Goal: Task Accomplishment & Management: Complete application form

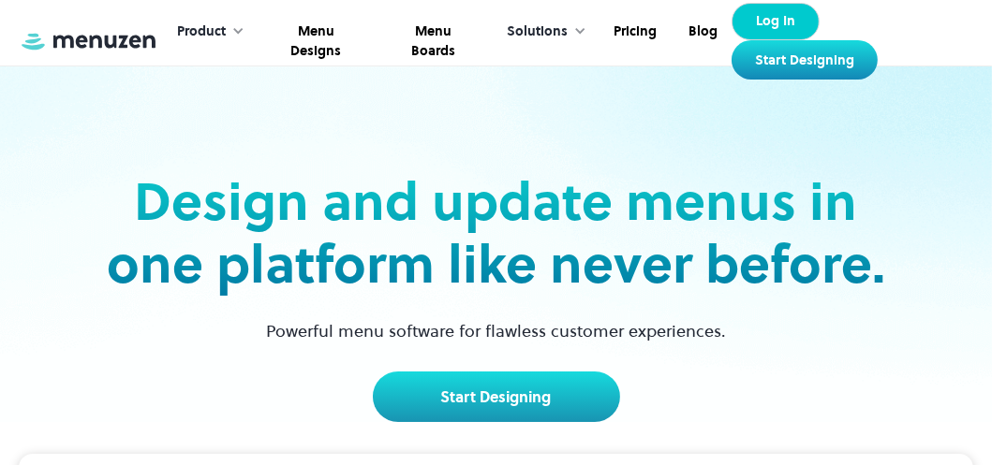
click at [763, 29] on link "Log In" at bounding box center [775, 21] width 88 height 37
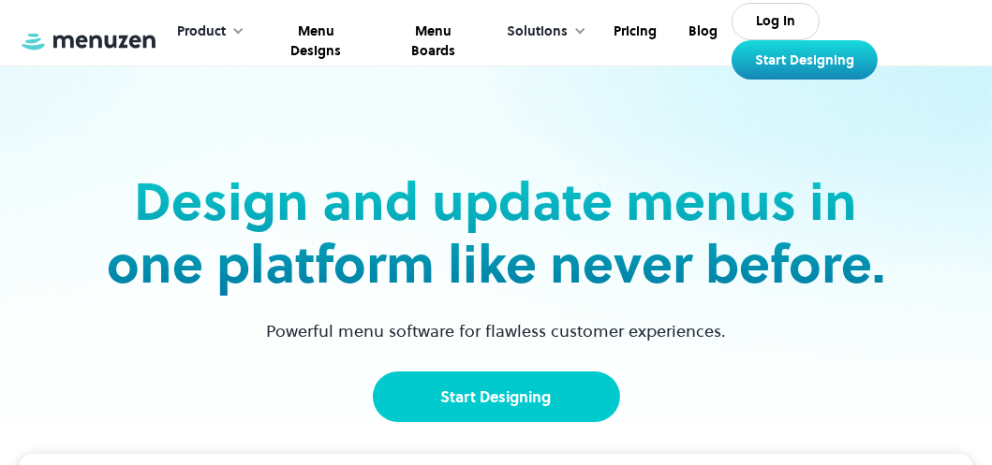
click at [567, 400] on link "Start Designing" at bounding box center [496, 397] width 247 height 51
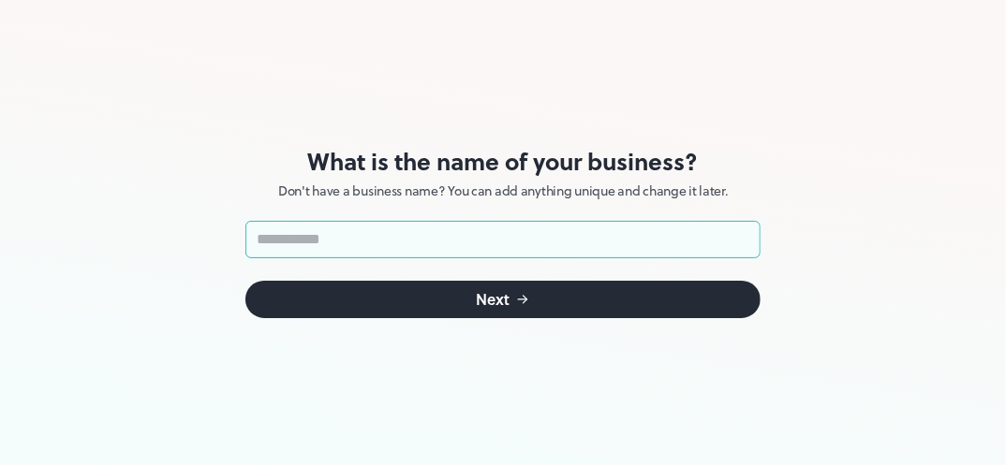
click at [462, 232] on input "text" at bounding box center [502, 239] width 515 height 37
type input "*"
type input "*****"
click at [435, 303] on button "Next" at bounding box center [502, 299] width 515 height 37
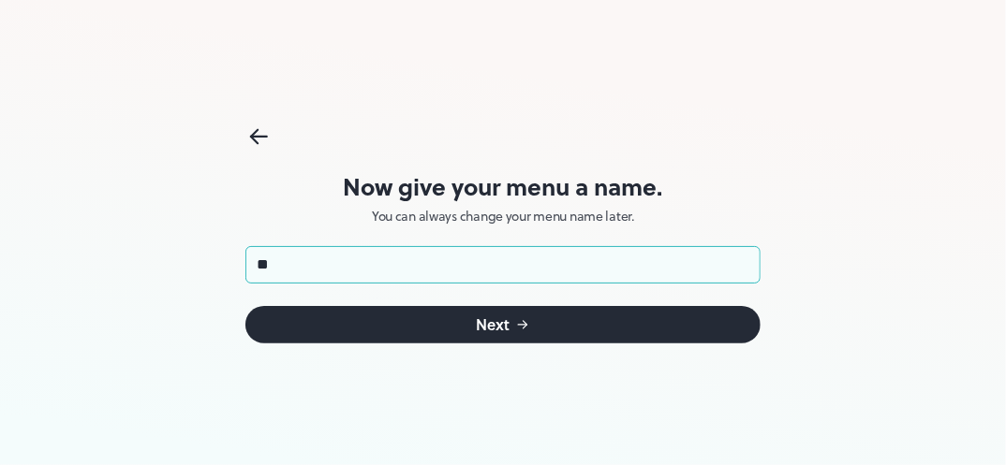
type input "***"
click button "Next" at bounding box center [502, 324] width 515 height 37
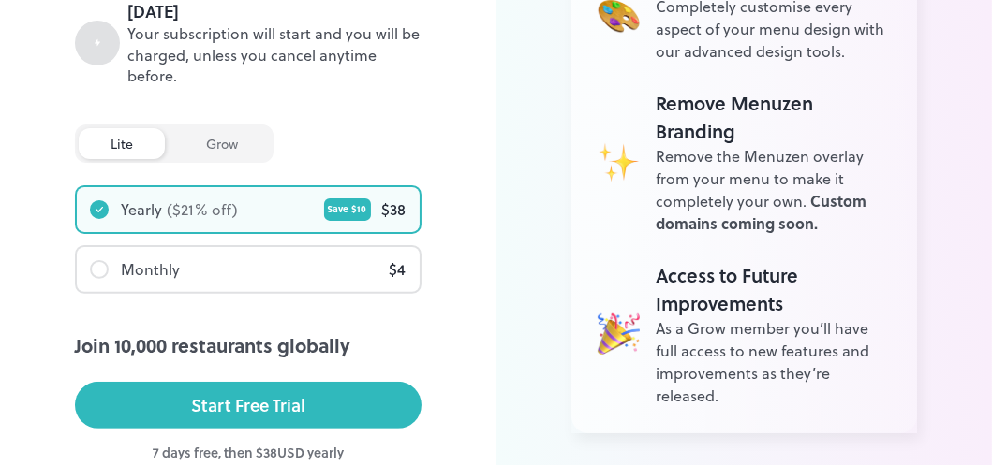
scroll to position [562, 0]
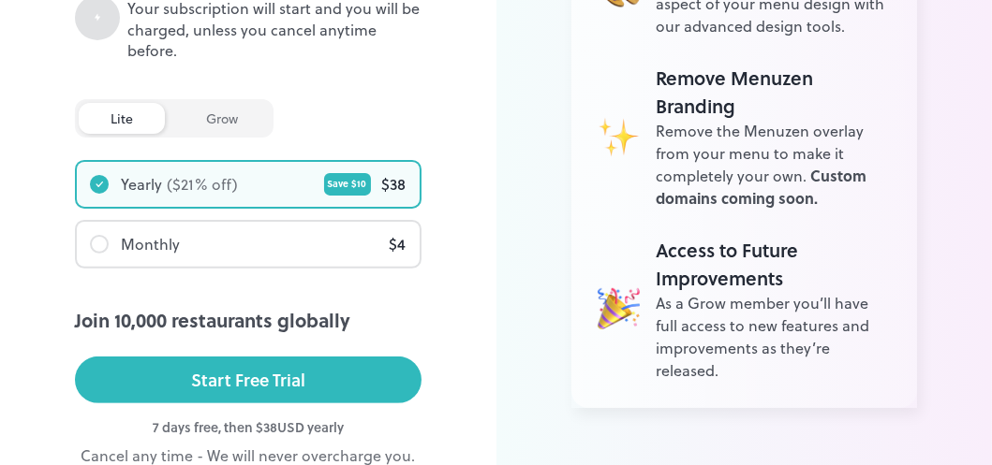
click at [199, 119] on div "grow" at bounding box center [222, 118] width 96 height 31
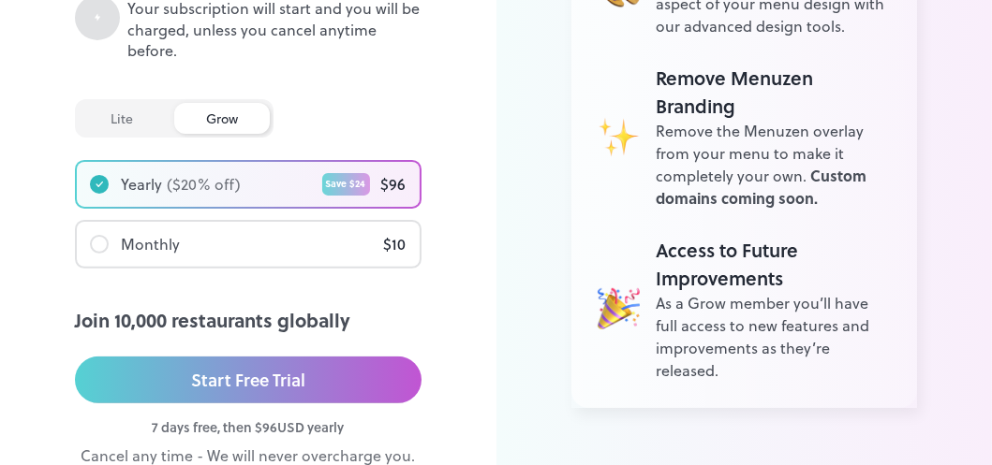
click at [122, 115] on div "lite" at bounding box center [122, 118] width 86 height 31
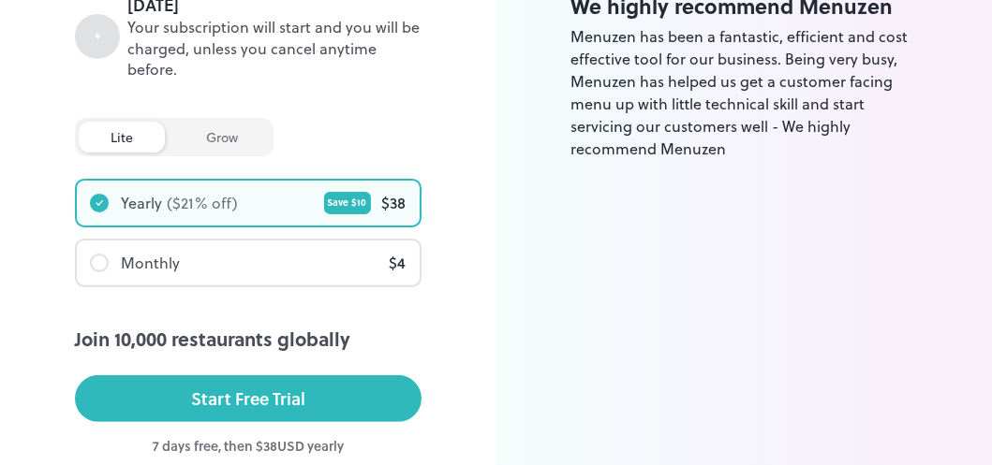
scroll to position [659, 0]
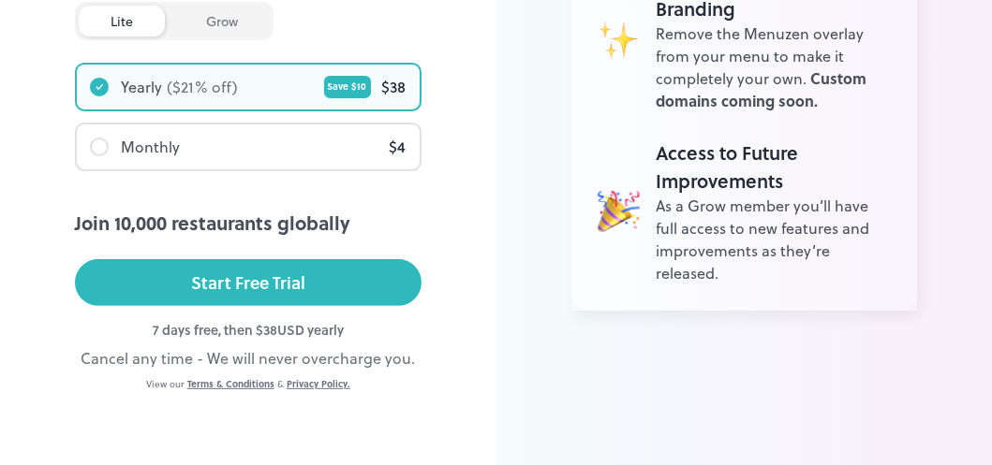
click at [156, 362] on div "Cancel any time - We will never overcharge you." at bounding box center [248, 358] width 347 height 22
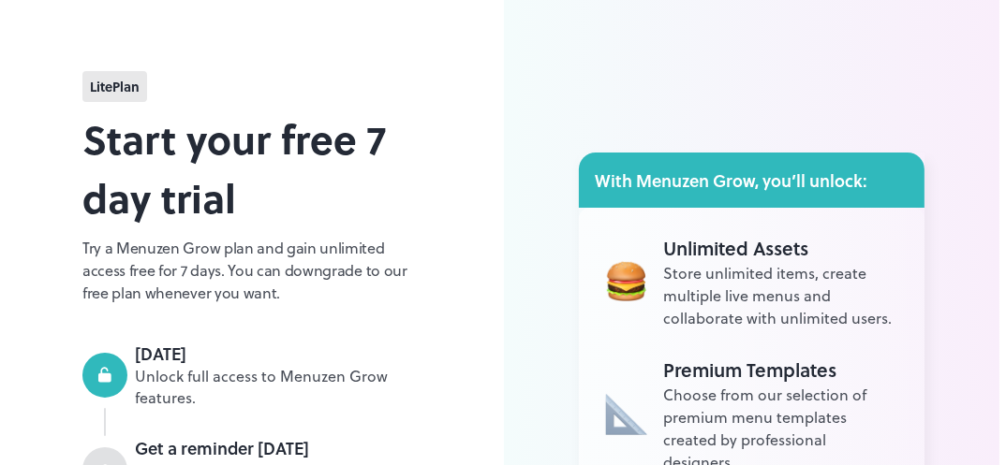
scroll to position [0, 0]
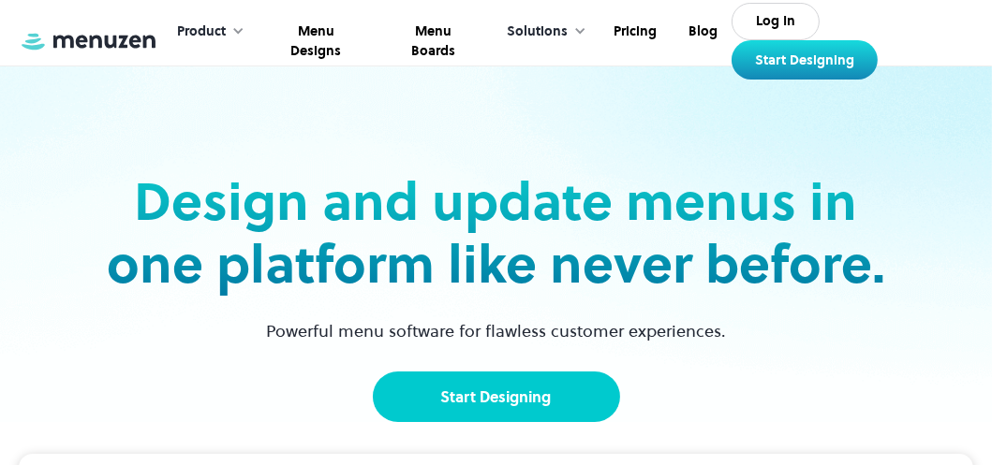
click at [481, 407] on link "Start Designing" at bounding box center [496, 397] width 247 height 51
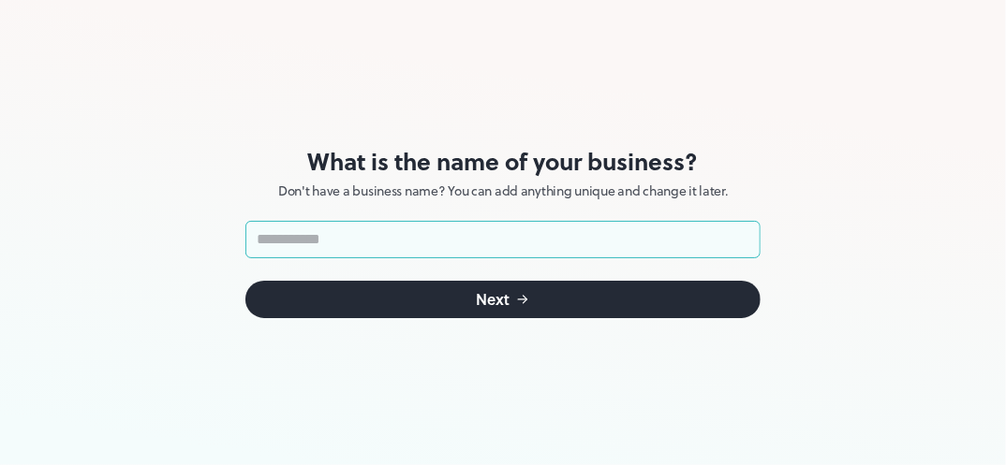
click at [382, 228] on input "text" at bounding box center [502, 239] width 515 height 37
type input "*****"
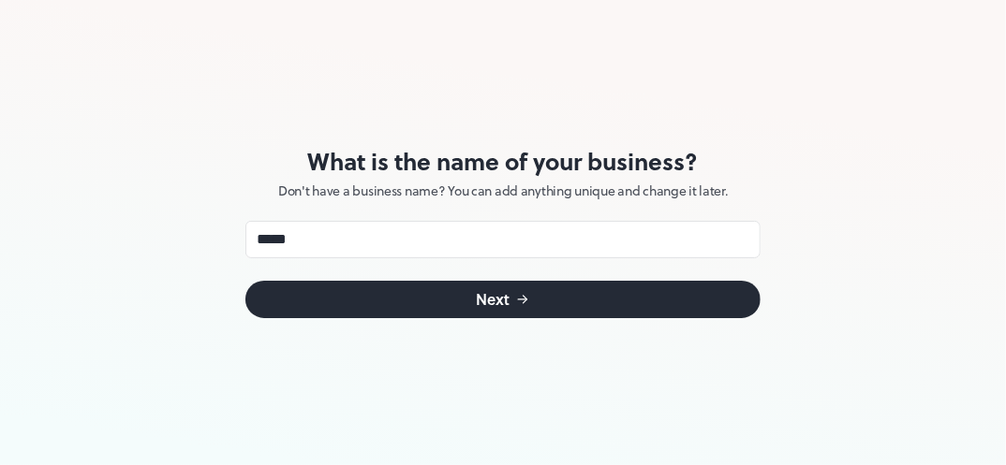
click at [355, 309] on button "Next" at bounding box center [502, 299] width 515 height 37
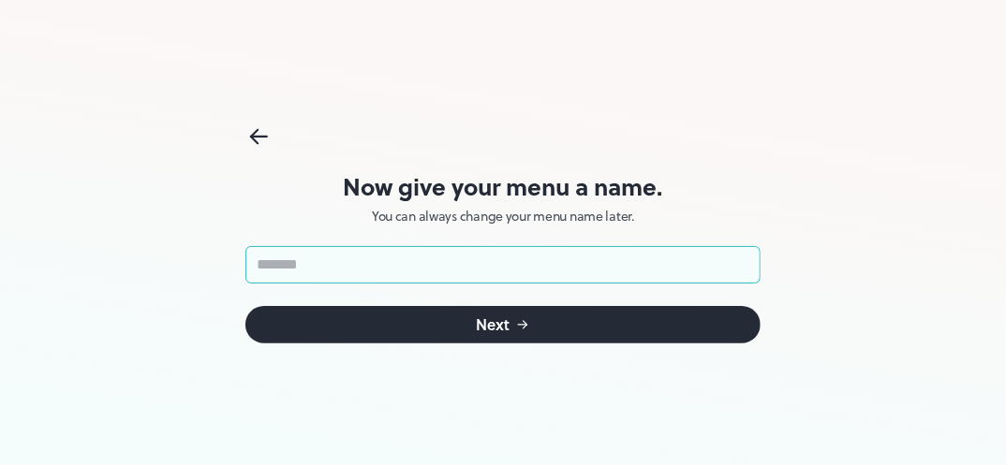
click at [365, 279] on input "text" at bounding box center [502, 264] width 515 height 37
type input "*****"
click at [382, 326] on button "Next" at bounding box center [502, 324] width 515 height 37
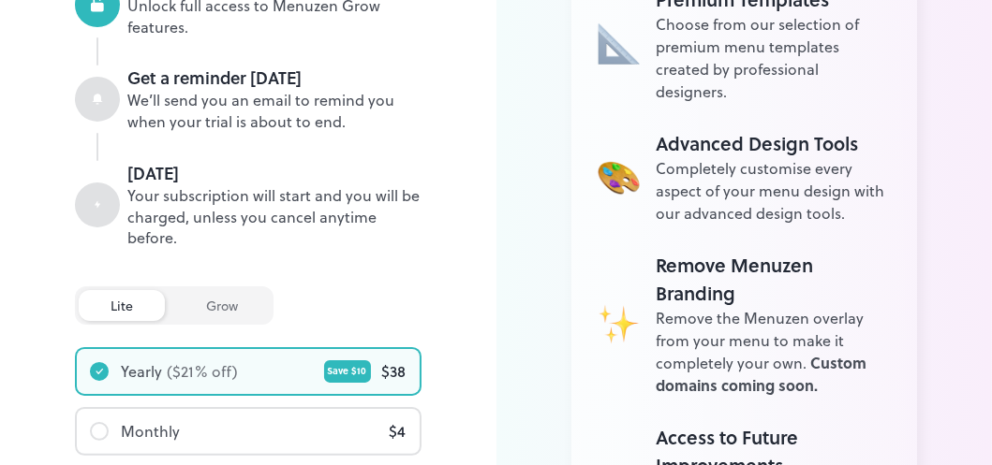
scroll to position [656, 0]
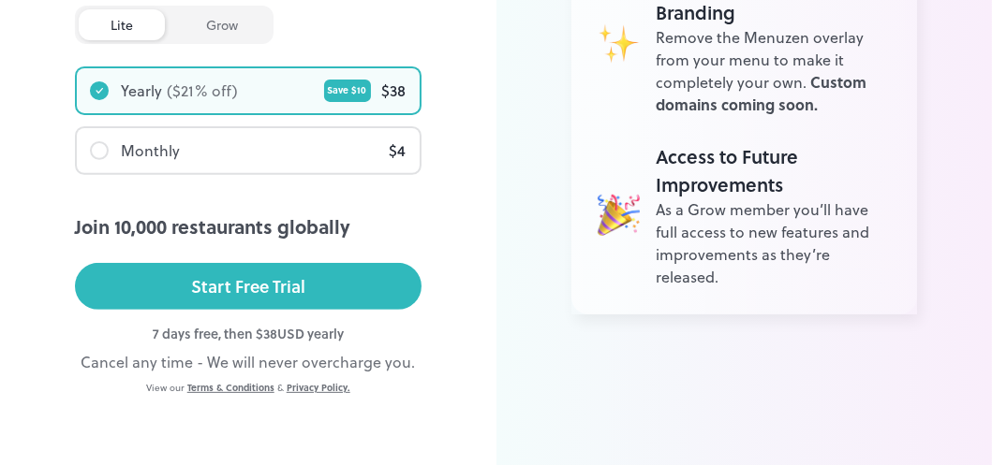
click at [235, 230] on div "Join 10,000 restaurants globally" at bounding box center [248, 227] width 347 height 28
click at [246, 273] on div "Start Free Trial" at bounding box center [248, 287] width 114 height 28
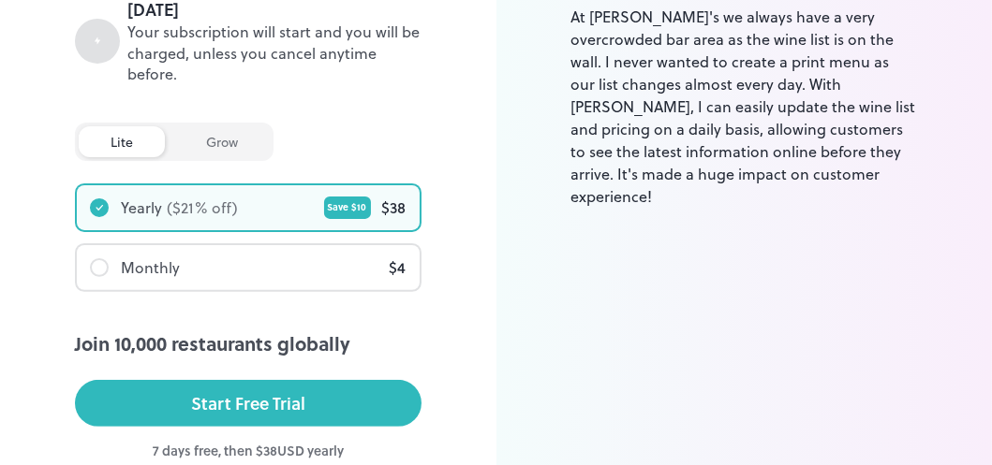
scroll to position [562, 0]
